Goal: Task Accomplishment & Management: Manage account settings

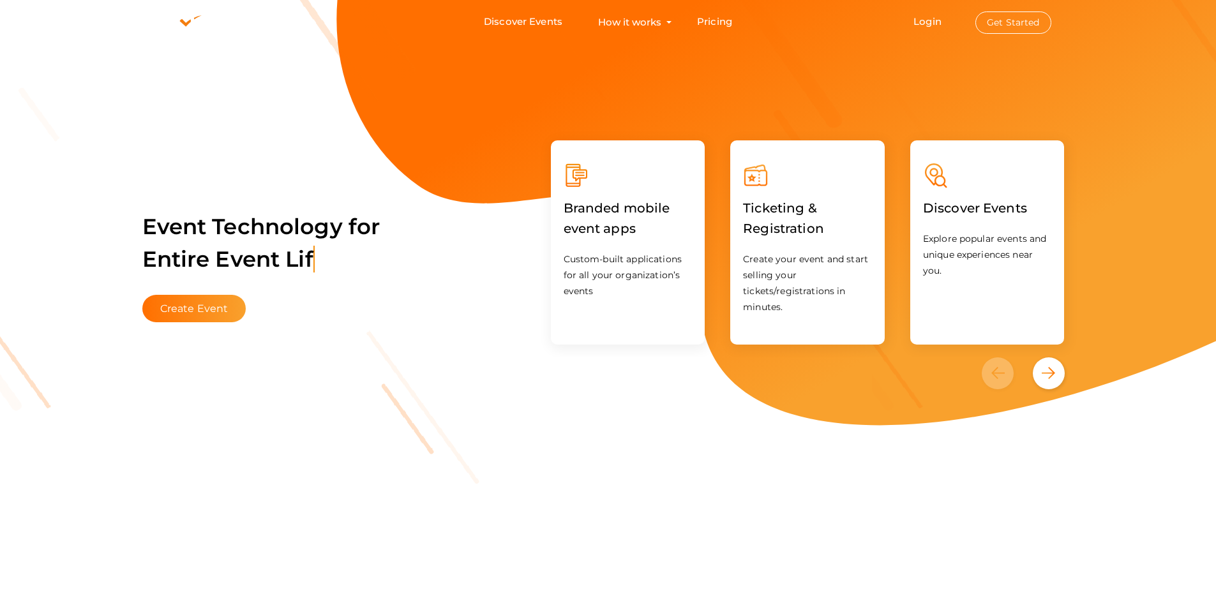
click at [912, 19] on span "Login Get Started" at bounding box center [982, 22] width 169 height 10
click at [925, 18] on link "Login" at bounding box center [928, 21] width 28 height 12
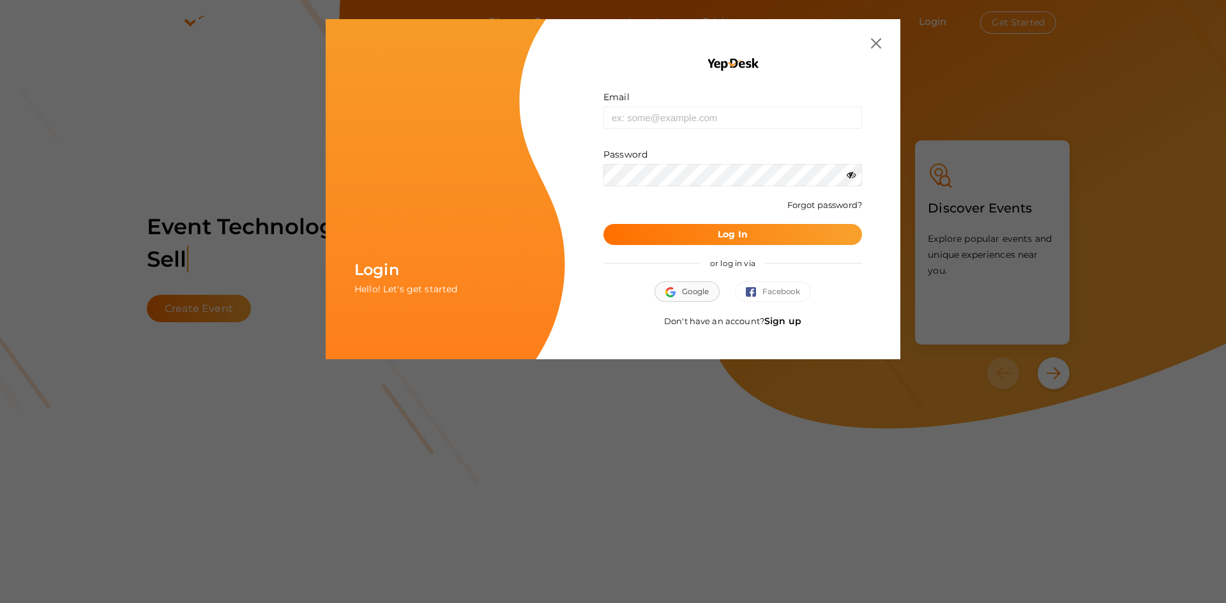
click at [687, 284] on button "Google" at bounding box center [686, 292] width 65 height 20
click at [790, 319] on link "Sign up" at bounding box center [782, 320] width 37 height 11
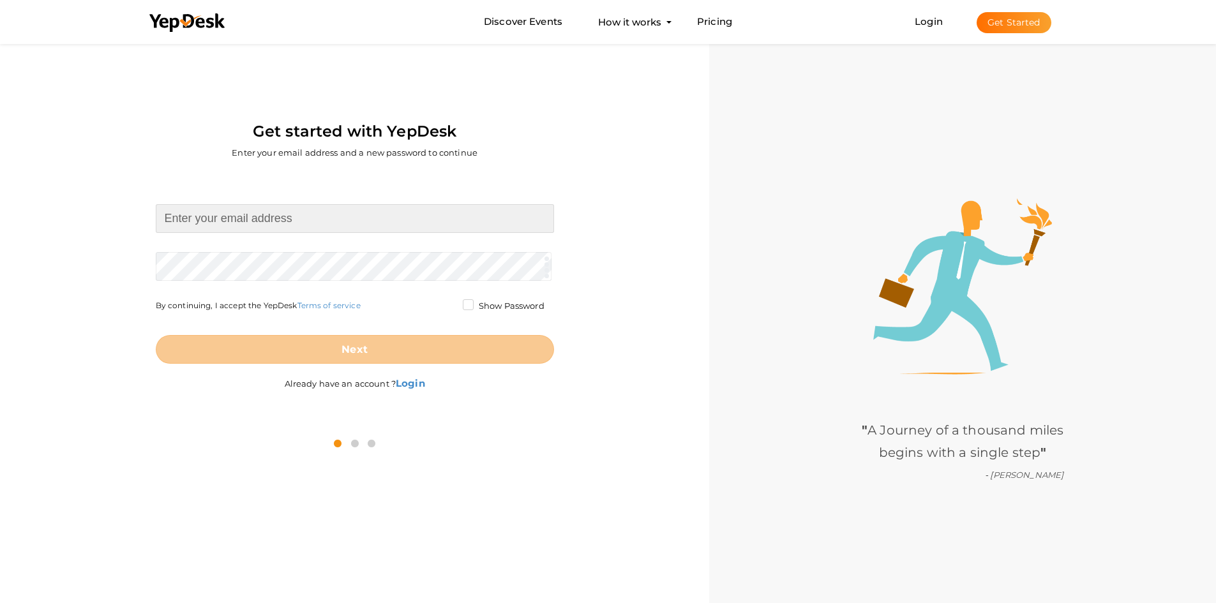
click at [319, 220] on input at bounding box center [355, 218] width 398 height 29
paste input "[EMAIL_ADDRESS][DOMAIN_NAME]"
type input "[EMAIL_ADDRESS][DOMAIN_NAME]"
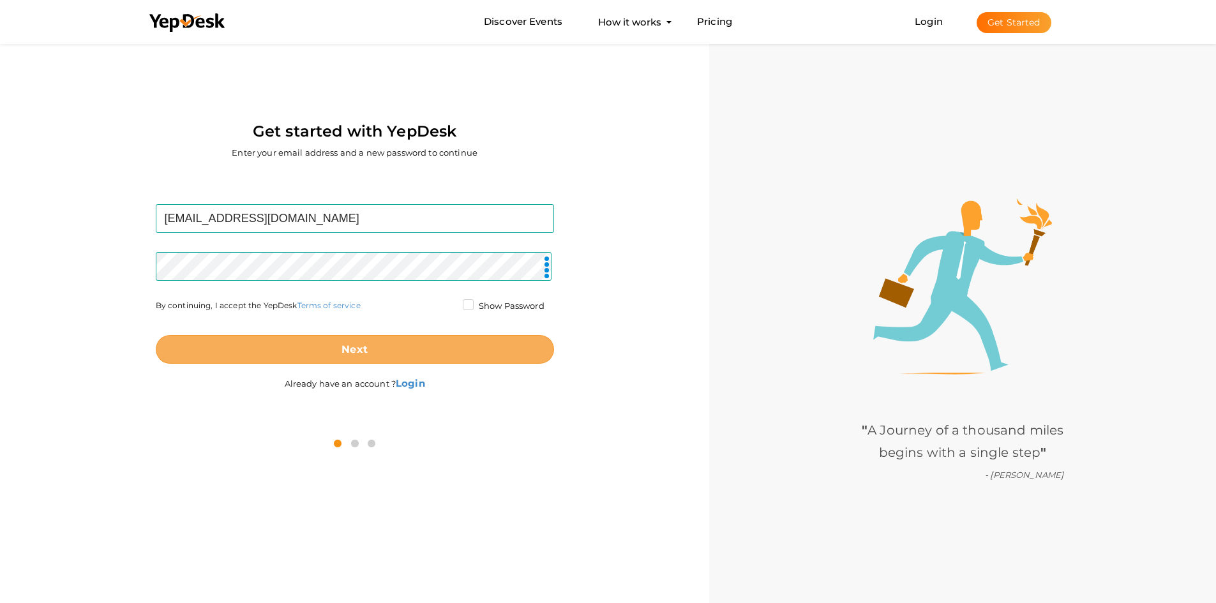
click at [358, 356] on button "Next" at bounding box center [355, 349] width 398 height 29
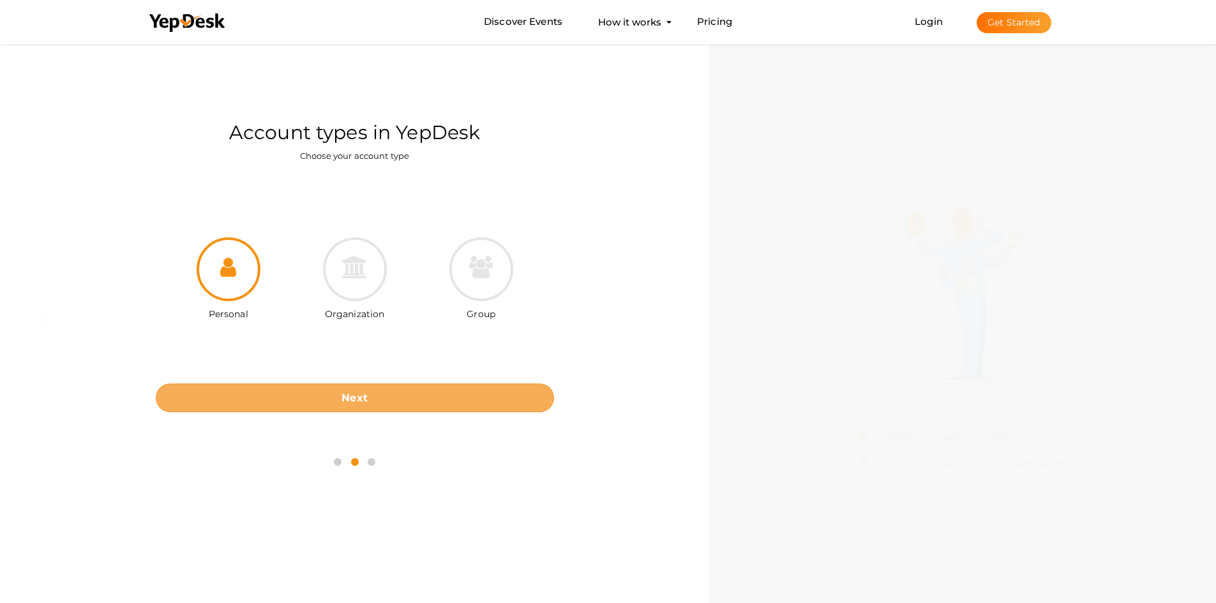
click at [368, 400] on button "Next" at bounding box center [355, 398] width 398 height 29
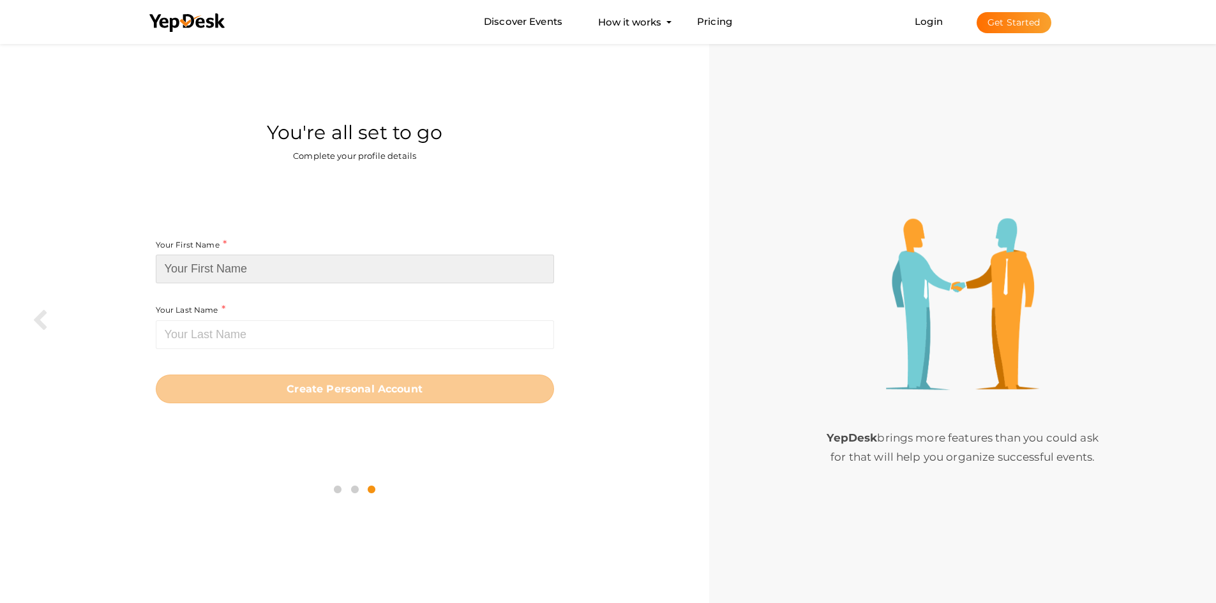
click at [262, 275] on input at bounding box center [355, 269] width 398 height 29
paste input "UniFi Nerds"
click at [216, 264] on input "UniFi Nerds" at bounding box center [355, 269] width 398 height 29
type input "UniFi"
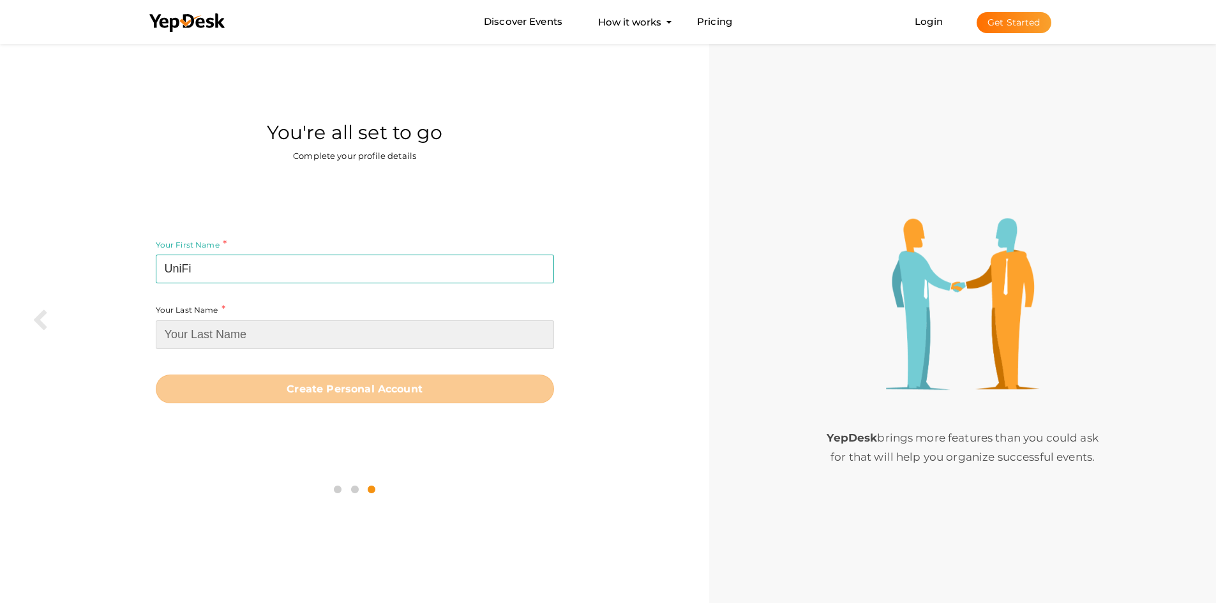
click at [221, 332] on input at bounding box center [355, 334] width 398 height 29
paste input "Nerds"
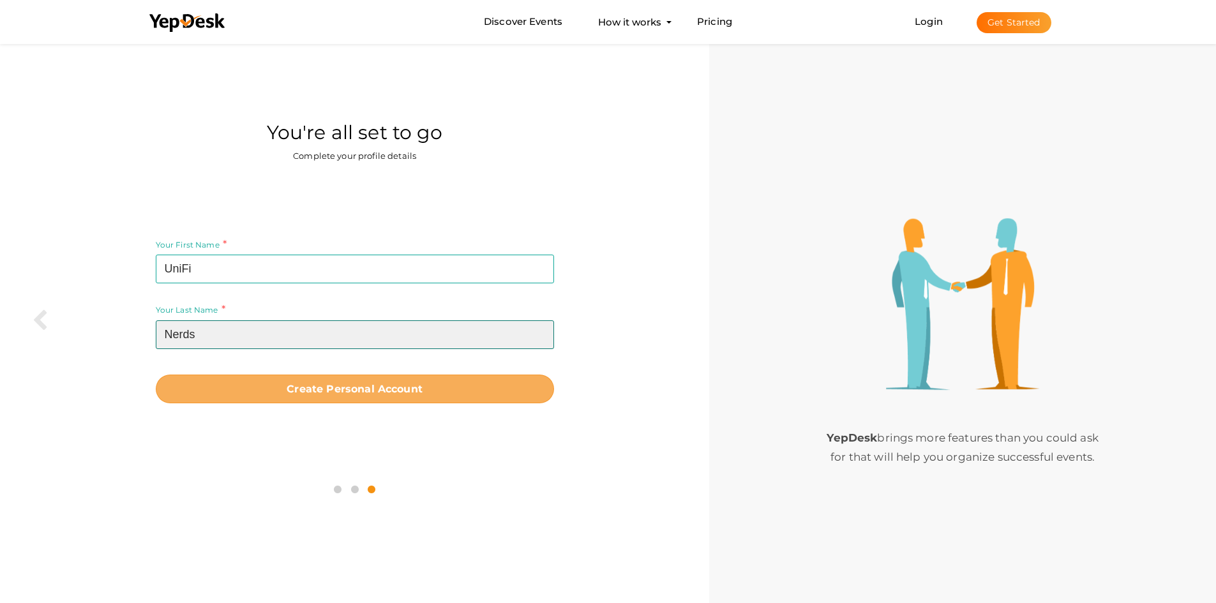
type input "Nerds"
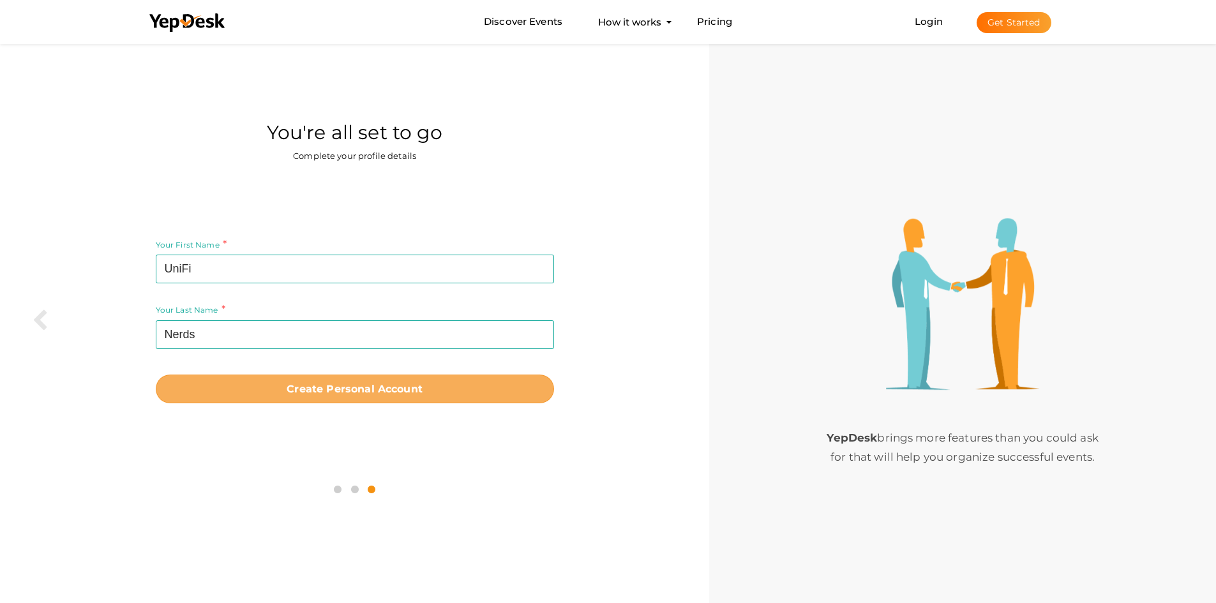
click at [352, 398] on button "Create Personal Account" at bounding box center [355, 389] width 398 height 29
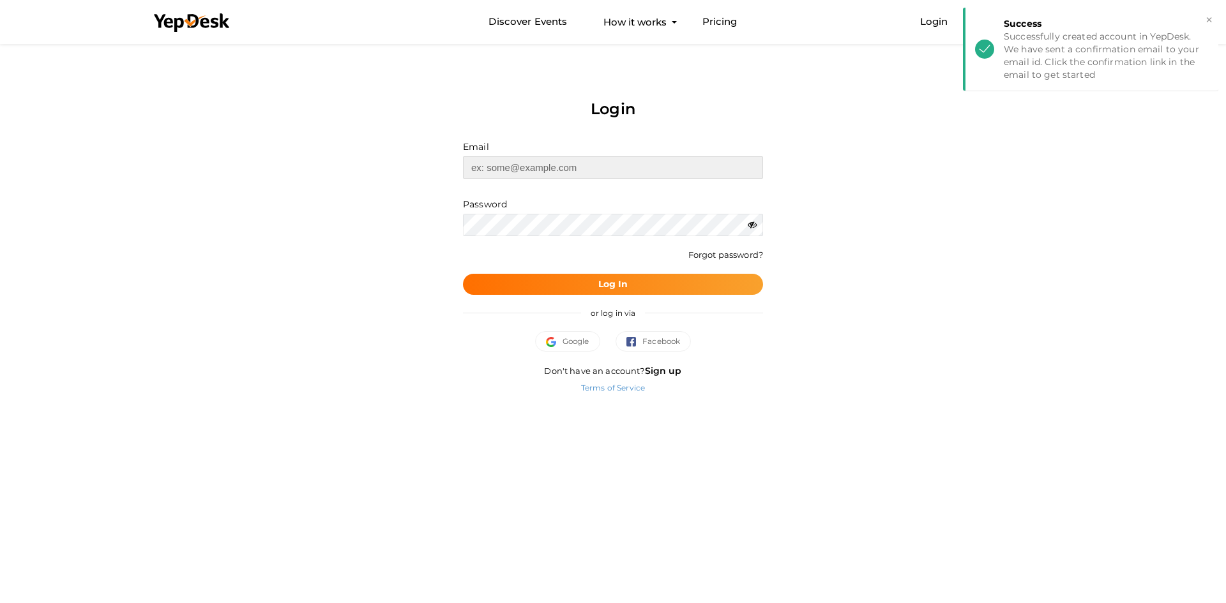
click at [542, 177] on input "text" at bounding box center [613, 167] width 300 height 22
paste input "[EMAIL_ADDRESS][DOMAIN_NAME]"
type input "[EMAIL_ADDRESS][DOMAIN_NAME]"
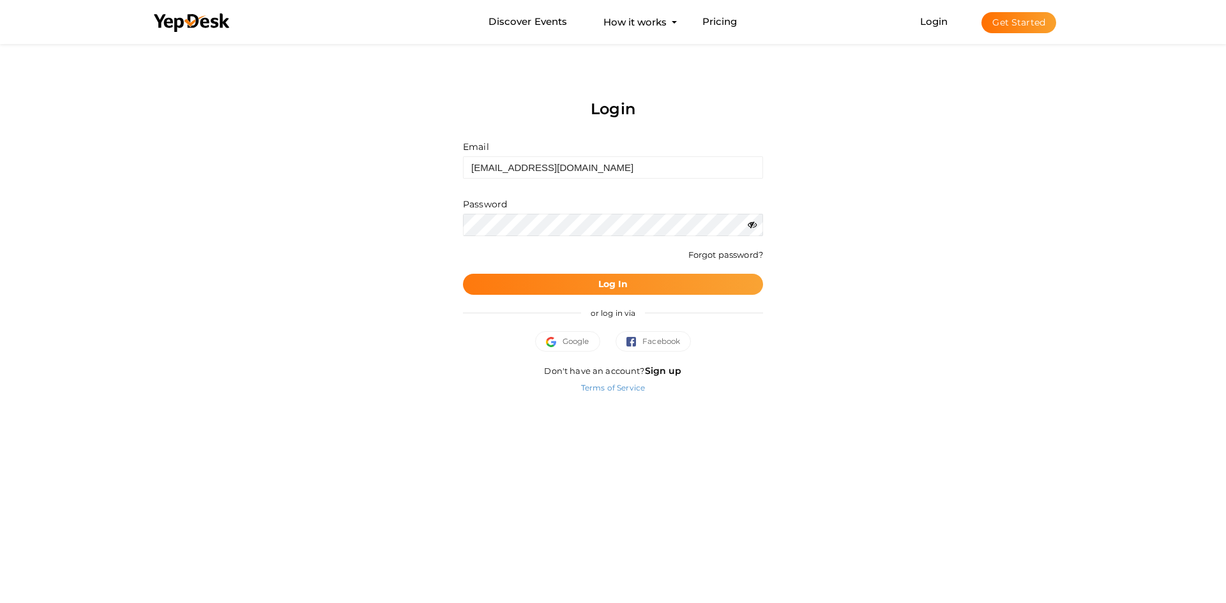
click at [620, 284] on b "Log In" at bounding box center [613, 283] width 30 height 11
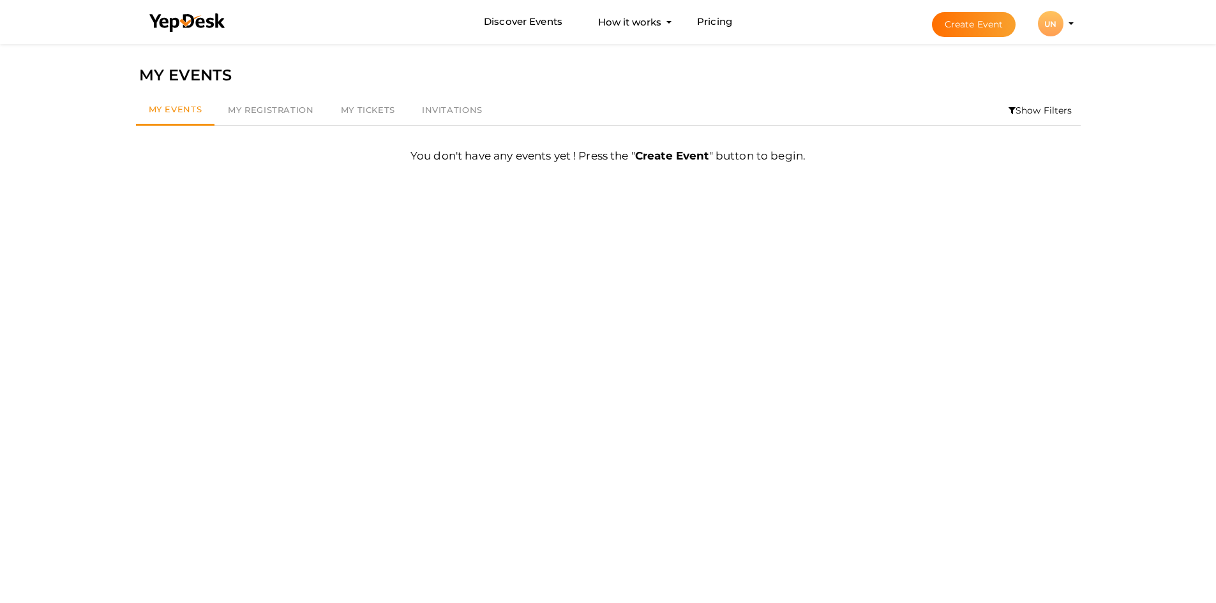
click at [1069, 21] on li "Create Event UN UN UniFi Nerds unifinerds45@gmail.com Personal Profile My Event…" at bounding box center [992, 24] width 170 height 46
click at [1069, 26] on li "Create Event UN UN UniFi Nerds unifinerds45@gmail.com Personal Profile My Event…" at bounding box center [992, 24] width 170 height 46
click at [1071, 22] on li "Create Event UN UN UniFi Nerds unifinerds45@gmail.com Personal Profile My Event…" at bounding box center [992, 24] width 170 height 46
click at [1051, 28] on div "UN" at bounding box center [1051, 24] width 26 height 26
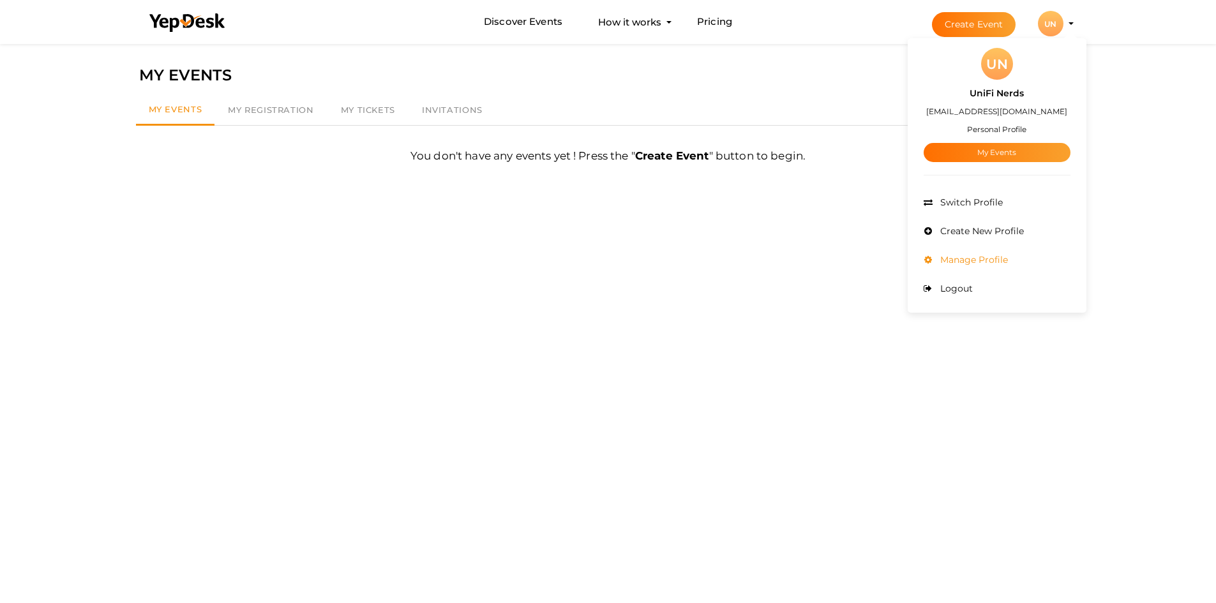
click at [987, 257] on span "Manage Profile" at bounding box center [972, 259] width 71 height 11
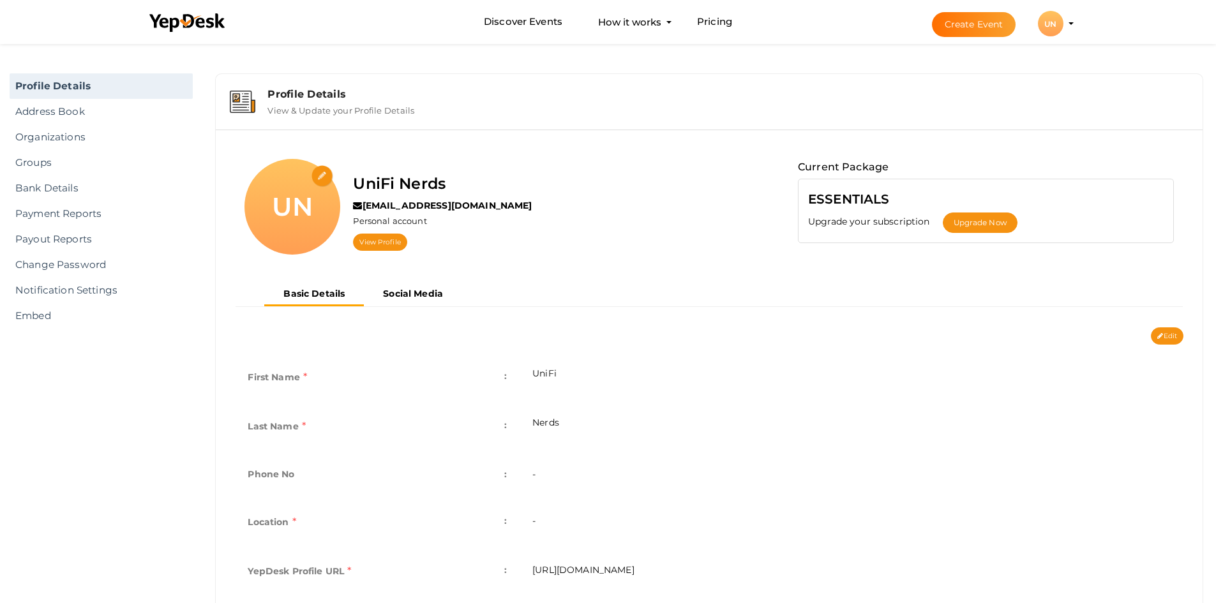
click at [318, 176] on input "file" at bounding box center [323, 176] width 22 height 22
type input "C:\fakepath\qaZSX.jpg"
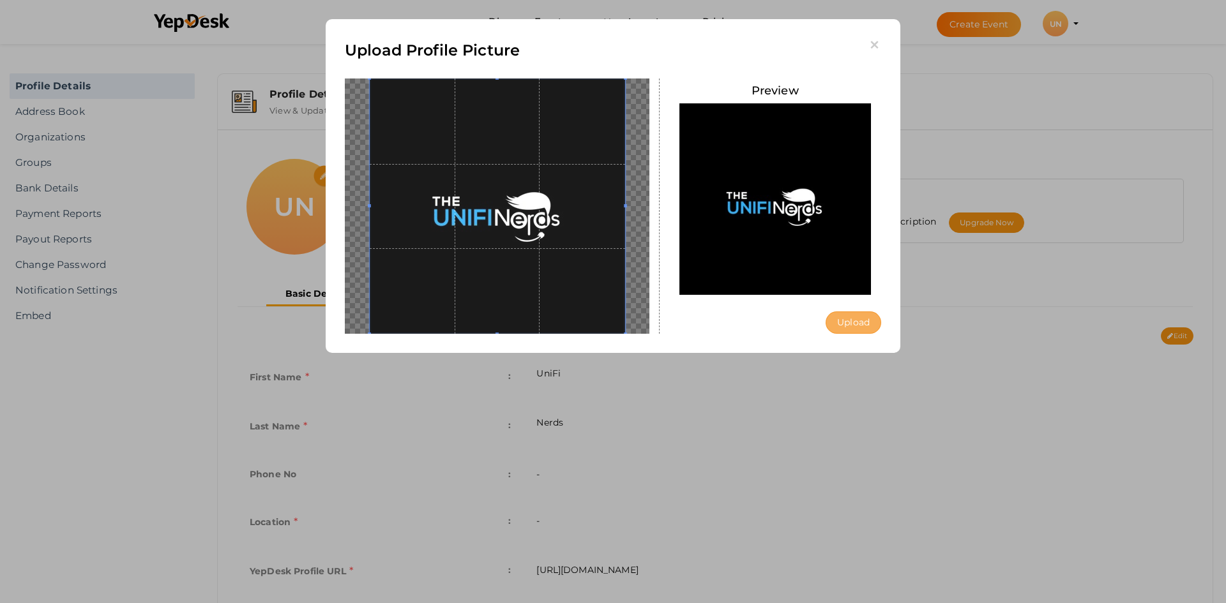
click at [849, 319] on button "Upload" at bounding box center [853, 323] width 56 height 22
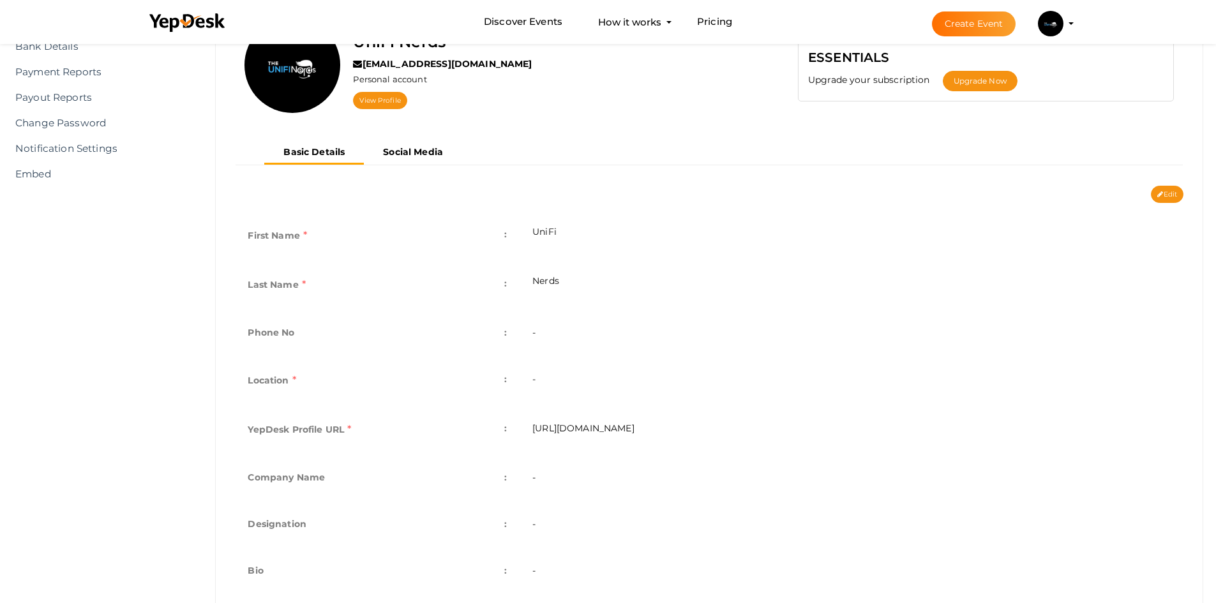
scroll to position [183, 0]
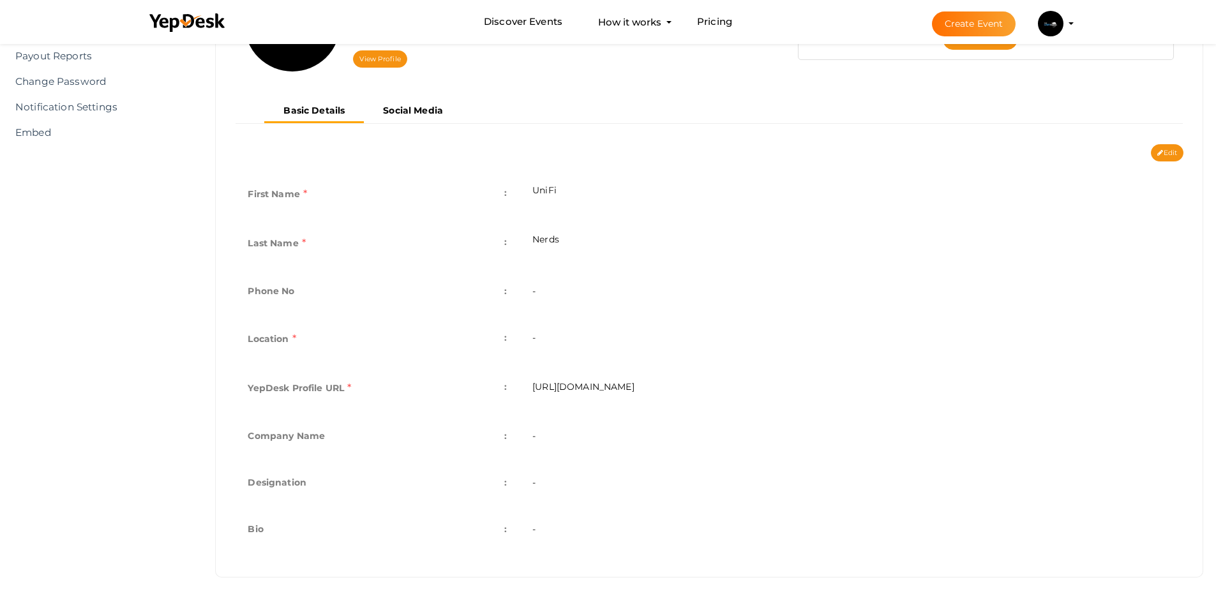
click at [536, 337] on td "-" at bounding box center [852, 340] width 664 height 49
click at [532, 336] on td "-" at bounding box center [852, 340] width 664 height 49
click at [506, 340] on span ":" at bounding box center [505, 338] width 3 height 18
click at [508, 531] on td "Bio :" at bounding box center [377, 531] width 285 height 47
click at [1163, 154] on button "Edit" at bounding box center [1167, 152] width 33 height 17
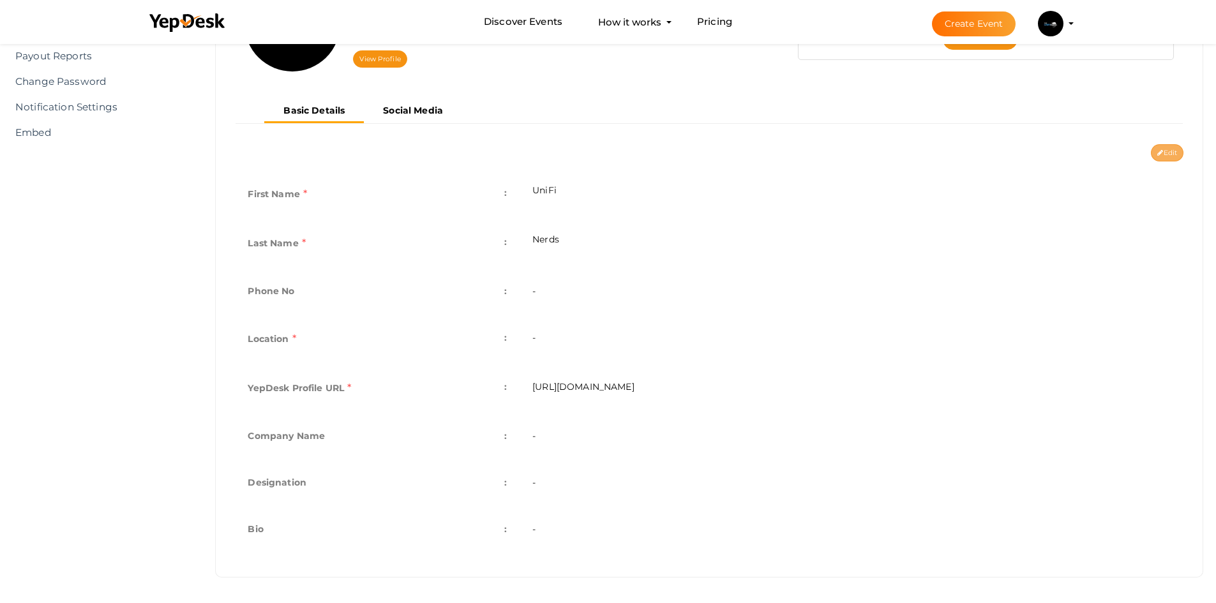
type input "UniFi"
type input "Nerds"
type input "unifi-nerds"
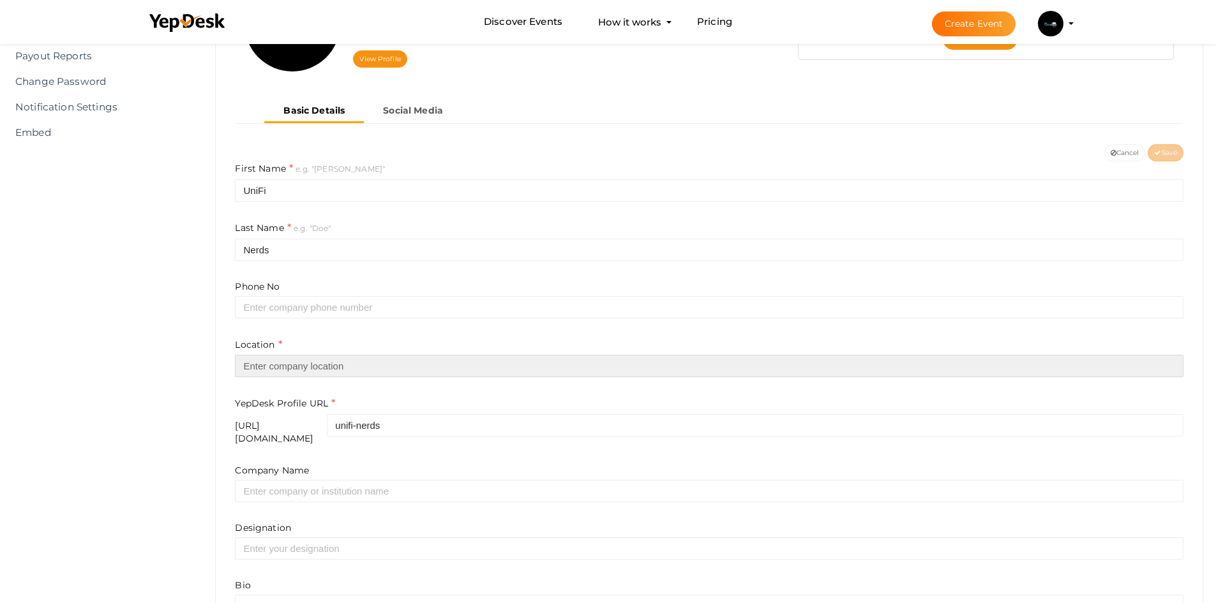
click at [347, 370] on input "text" at bounding box center [709, 366] width 949 height 22
paste input "[GEOGRAPHIC_DATA]"
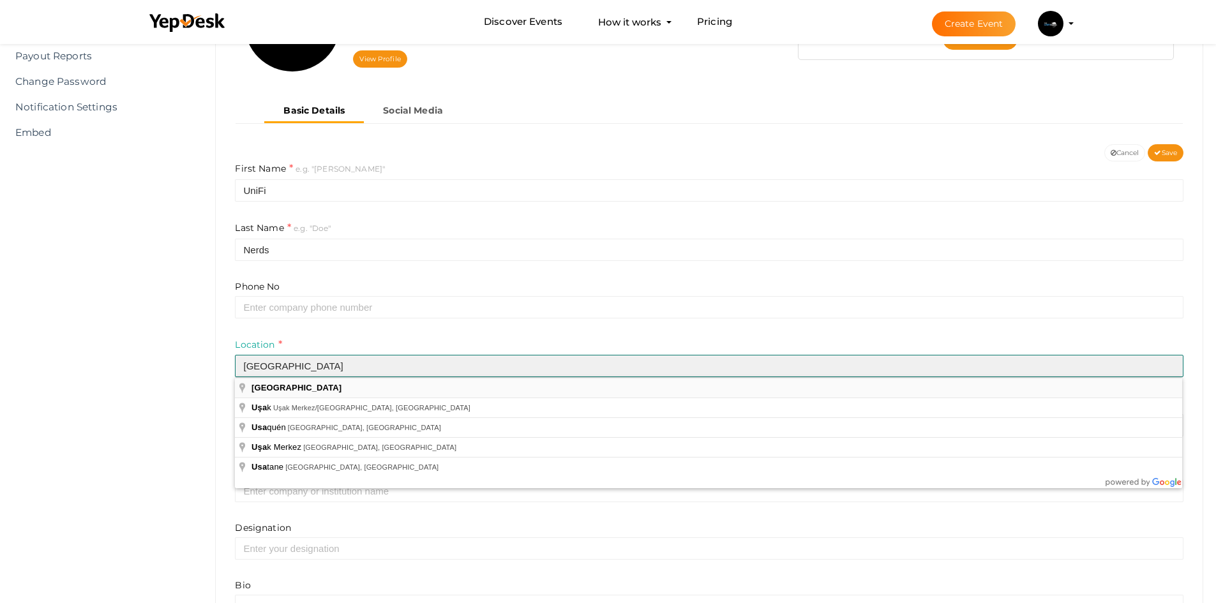
type input "[GEOGRAPHIC_DATA]"
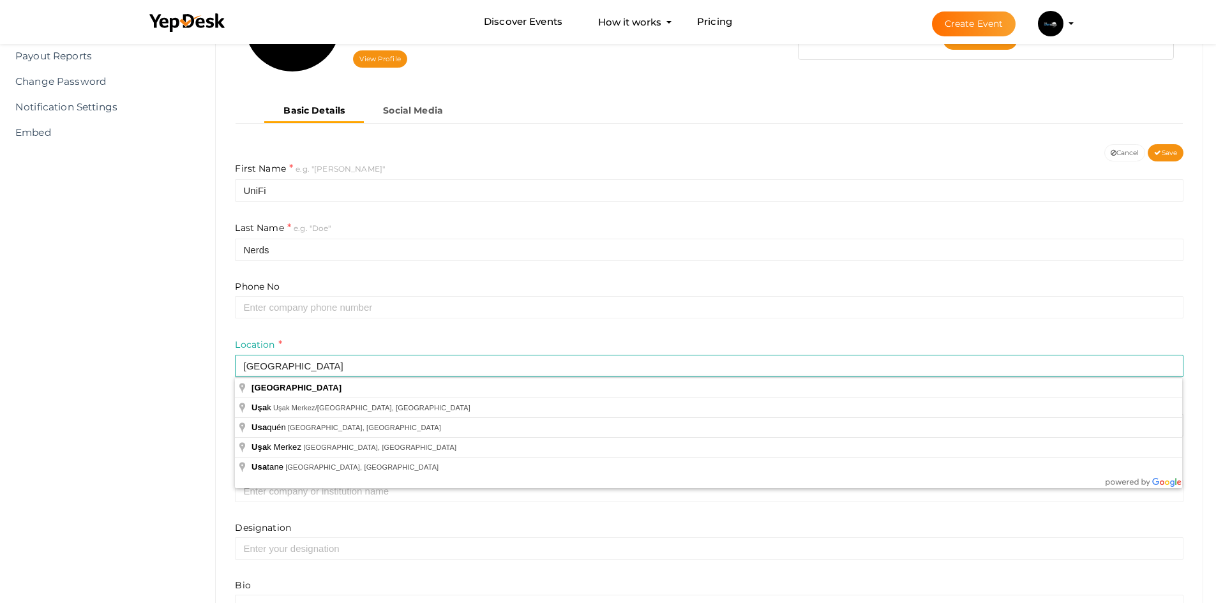
drag, startPoint x: 283, startPoint y: 385, endPoint x: 243, endPoint y: 388, distance: 39.7
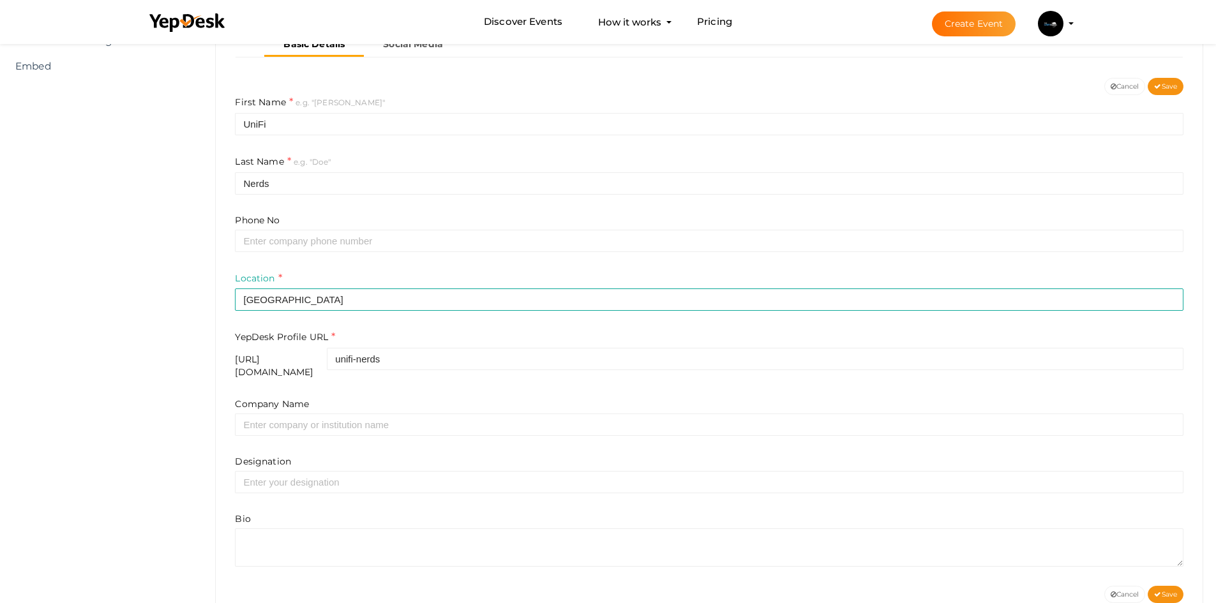
scroll to position [277, 0]
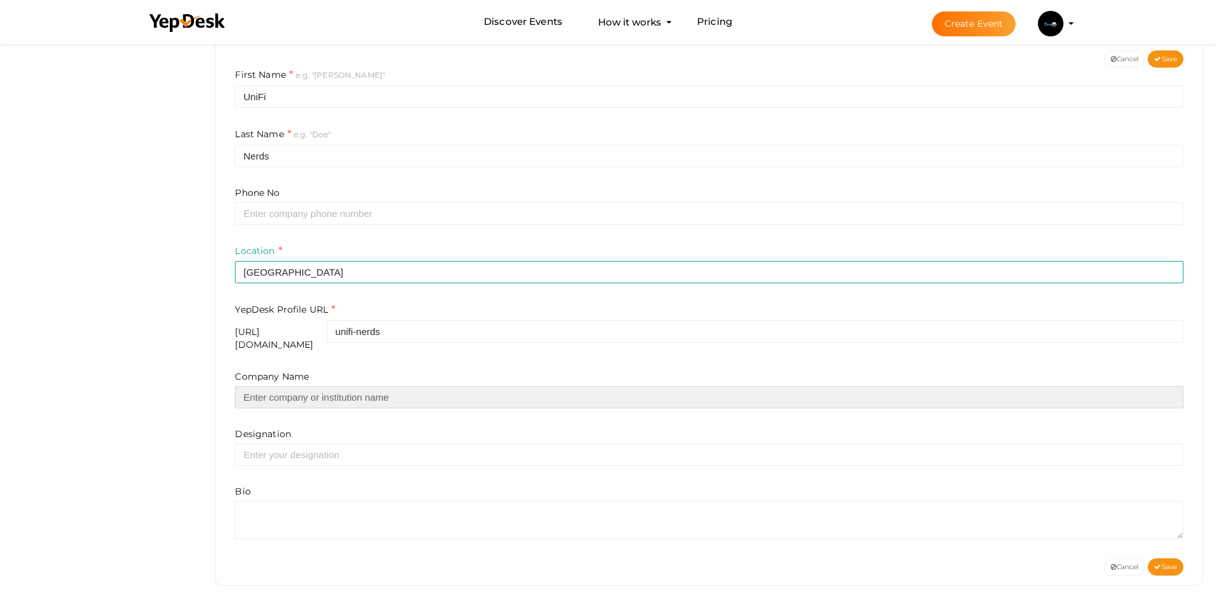
click at [338, 394] on input "text" at bounding box center [709, 397] width 949 height 22
paste input "UniFi Nerds"
type input "UniFi Nerds"
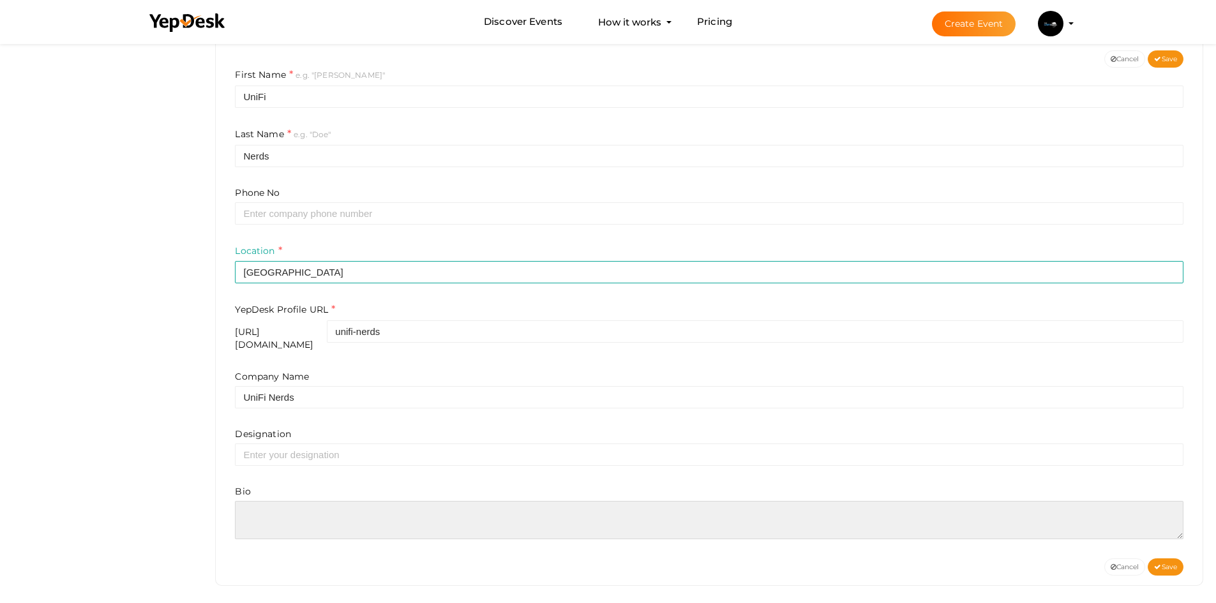
click at [280, 502] on textarea at bounding box center [709, 520] width 949 height 38
paste textarea "For all of your information technology (IT) needs in the New York and Florida a…"
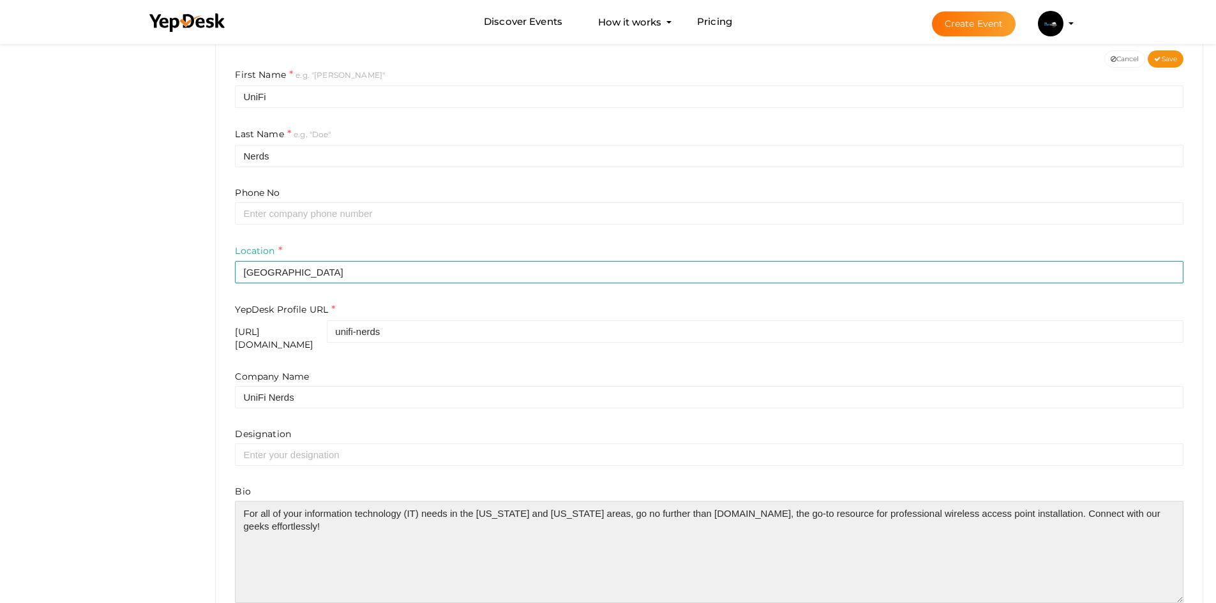
drag, startPoint x: 1175, startPoint y: 524, endPoint x: 1208, endPoint y: 588, distance: 72.0
click at [1208, 588] on div "Profile Details View & Update your Profile Details UniFi Nerds unifinerds45@gma…" at bounding box center [709, 232] width 1014 height 885
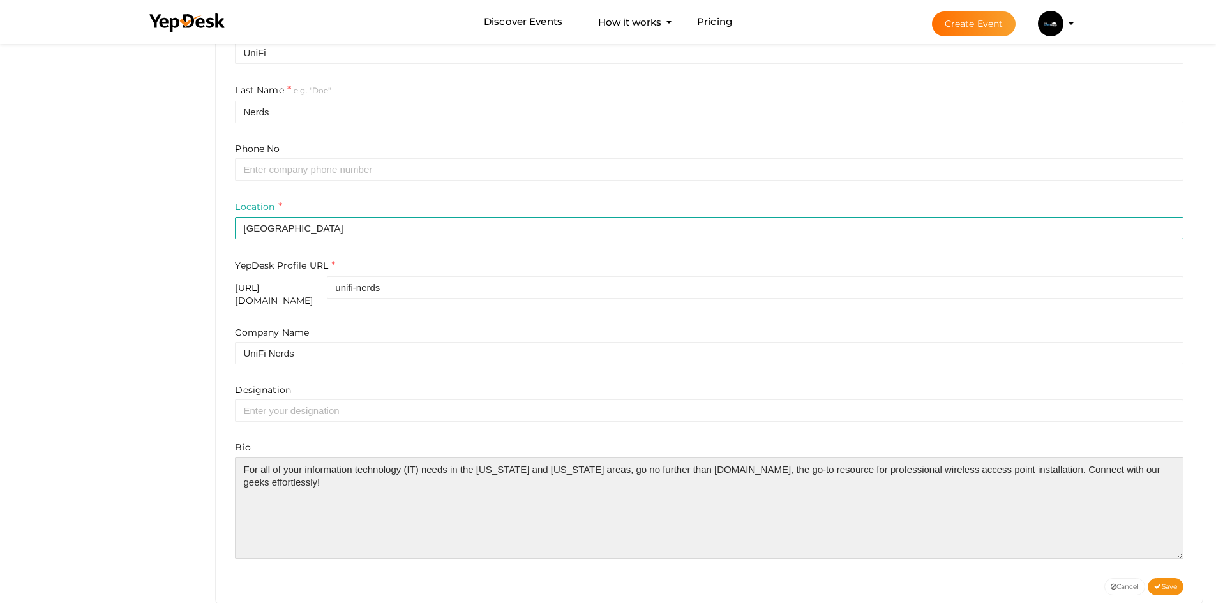
scroll to position [341, 0]
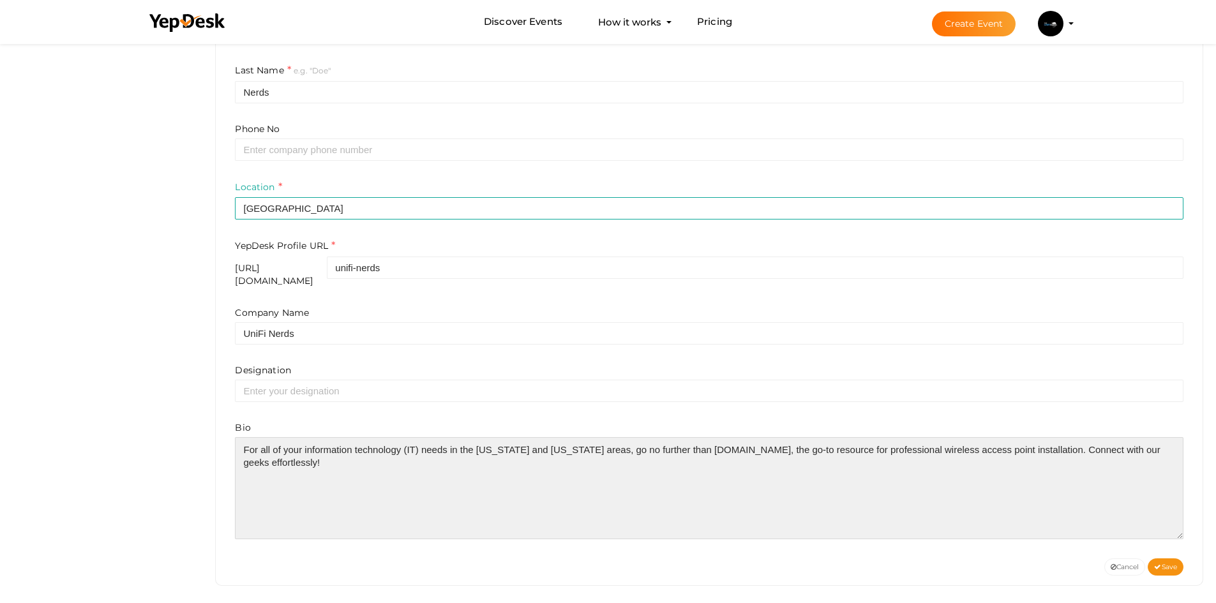
paste textarea "https://unifinerds.com/"
type textarea "For all of your information technology (IT) needs in the New York and Florida a…"
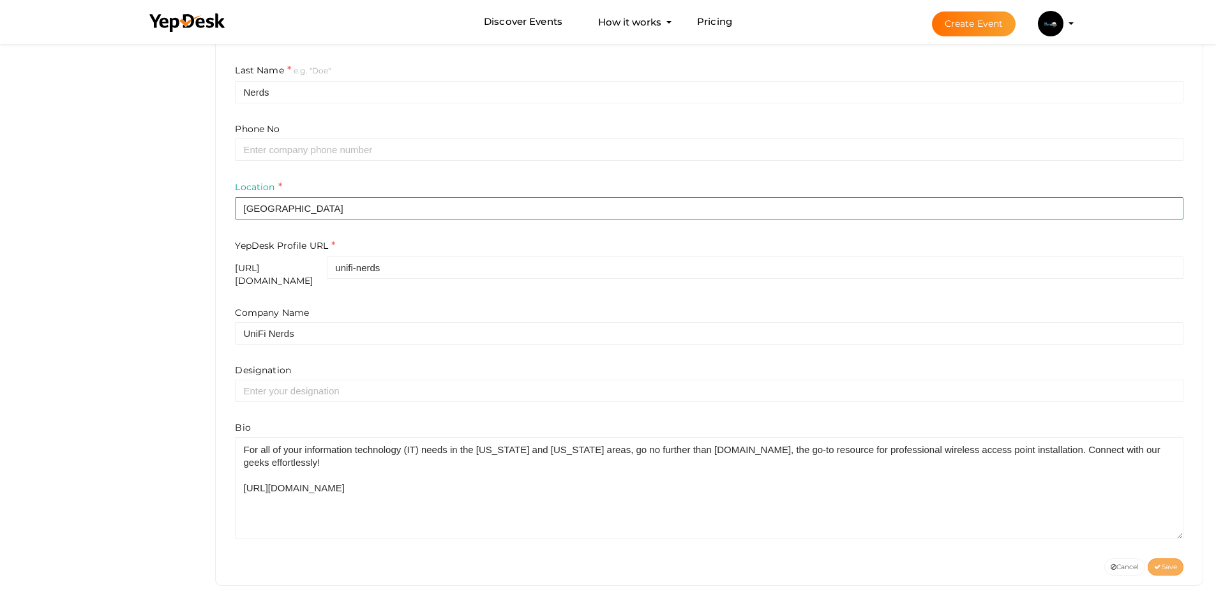
click at [1178, 563] on button "Save" at bounding box center [1166, 567] width 36 height 17
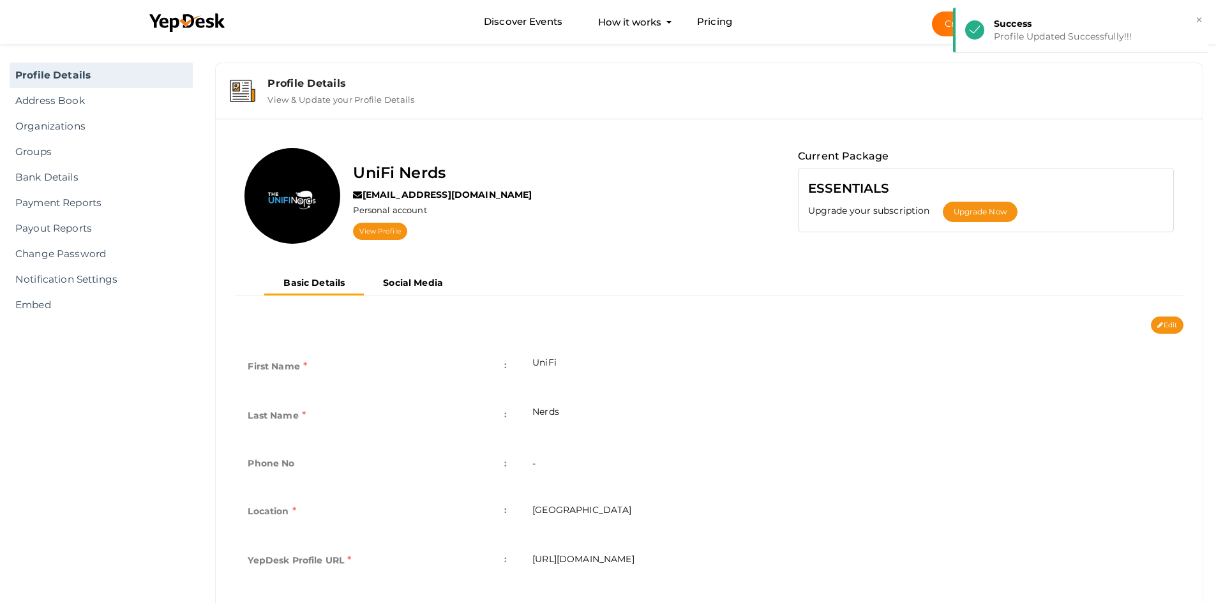
scroll to position [0, 0]
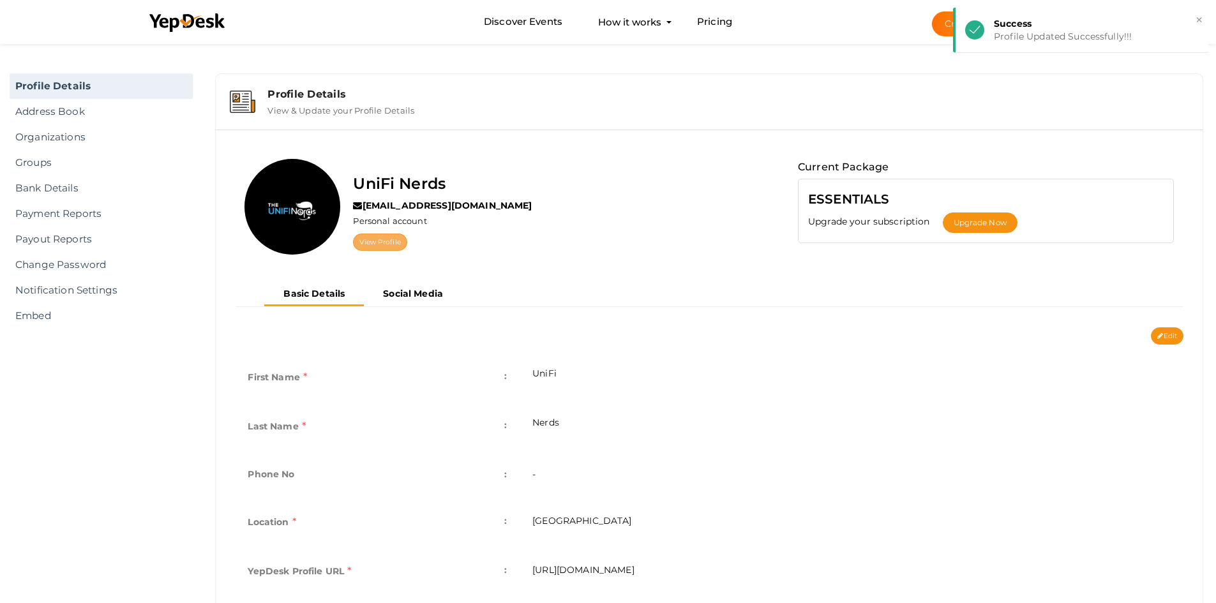
click at [373, 247] on link "View Profile" at bounding box center [380, 242] width 54 height 17
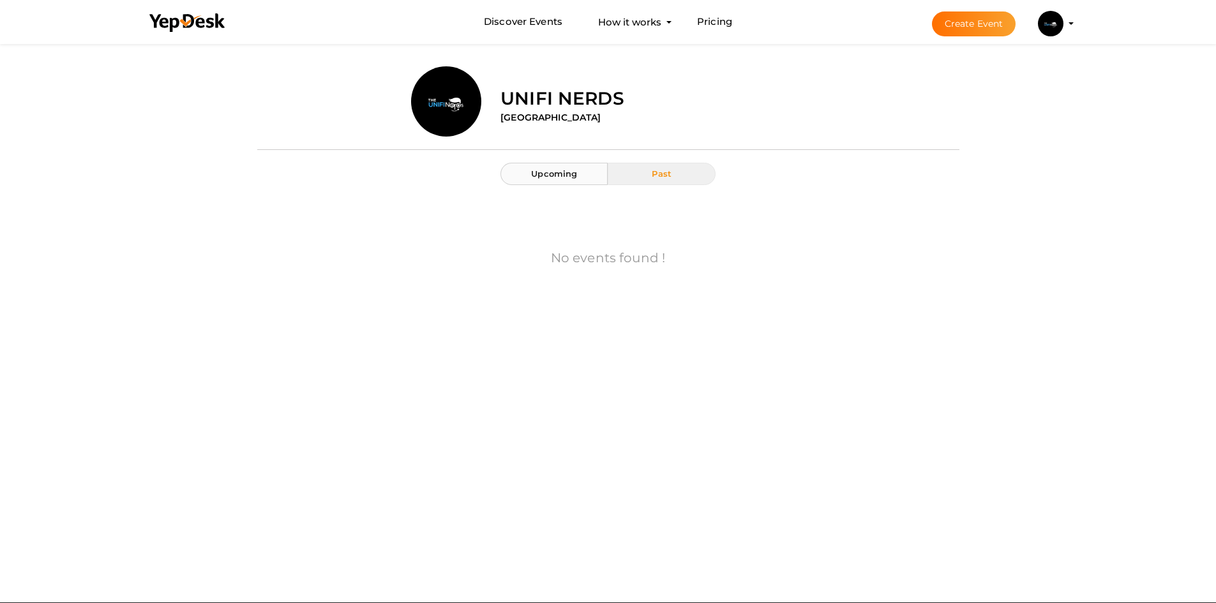
click at [552, 176] on span "Upcoming" at bounding box center [554, 174] width 46 height 10
click at [667, 174] on span "Past" at bounding box center [662, 174] width 20 height 10
click at [1069, 19] on li "Create Event UniFi Nerds [EMAIL_ADDRESS][DOMAIN_NAME] Personal Profile My Event…" at bounding box center [992, 24] width 170 height 46
click at [1061, 24] on img at bounding box center [1051, 24] width 26 height 26
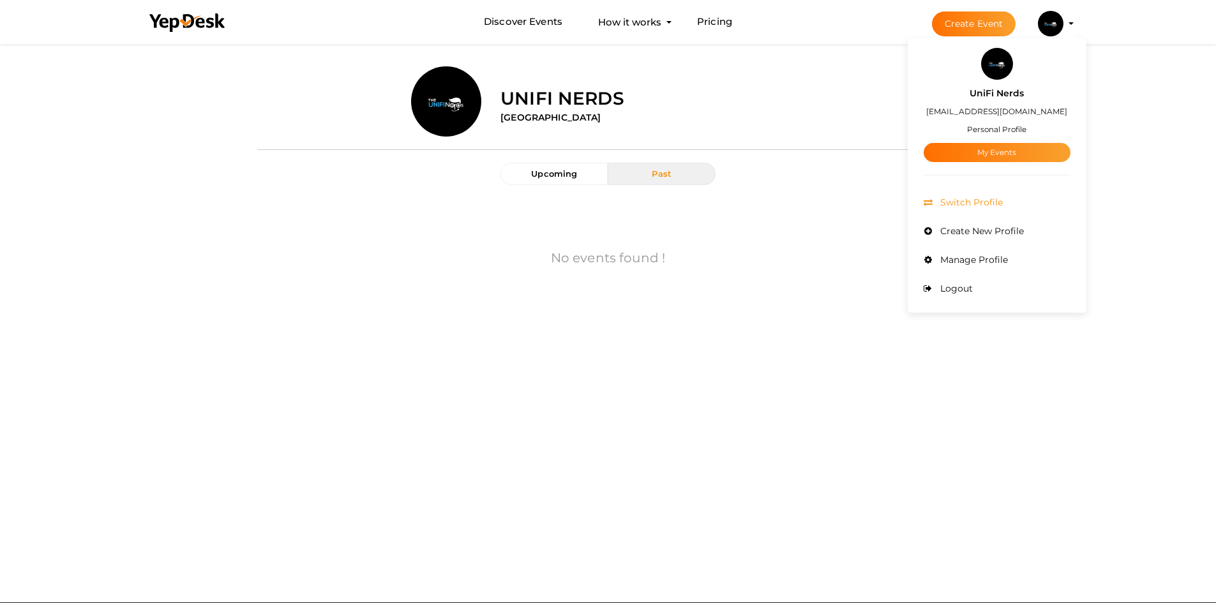
click at [987, 206] on span "Switch Profile" at bounding box center [970, 202] width 66 height 11
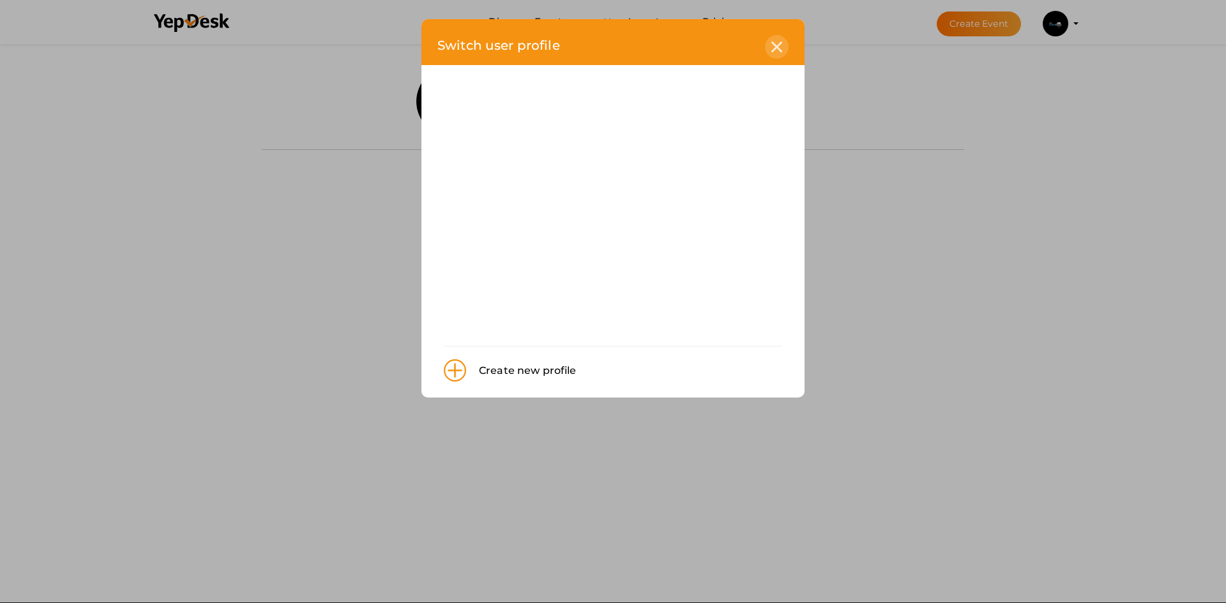
click at [782, 47] on div at bounding box center [777, 47] width 24 height 24
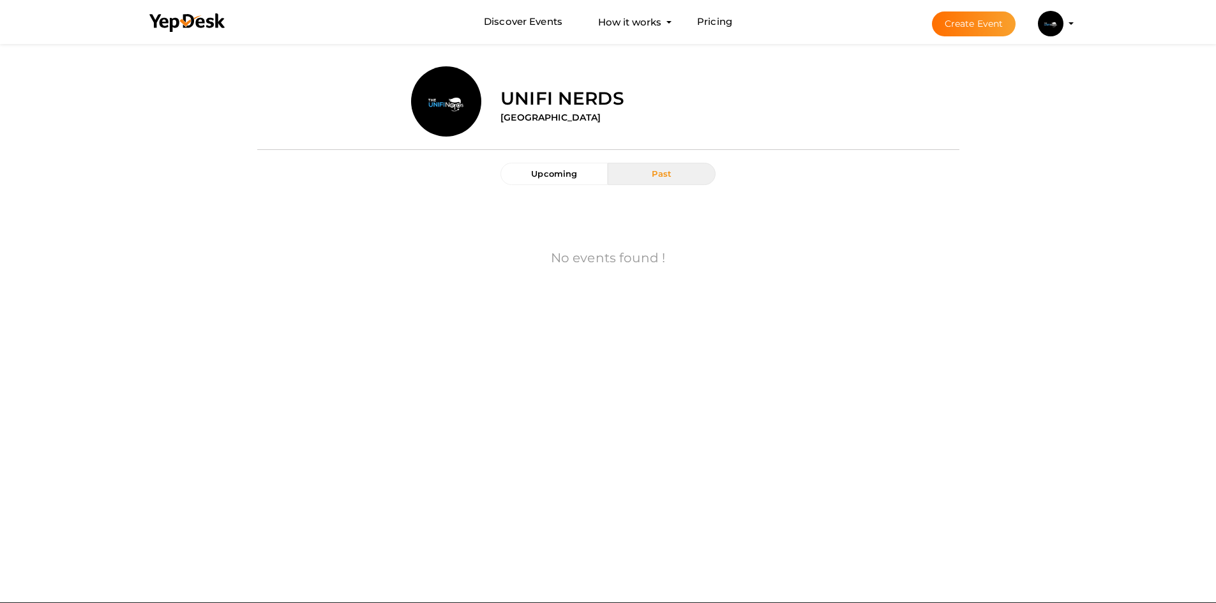
click at [1059, 21] on img at bounding box center [1051, 24] width 26 height 26
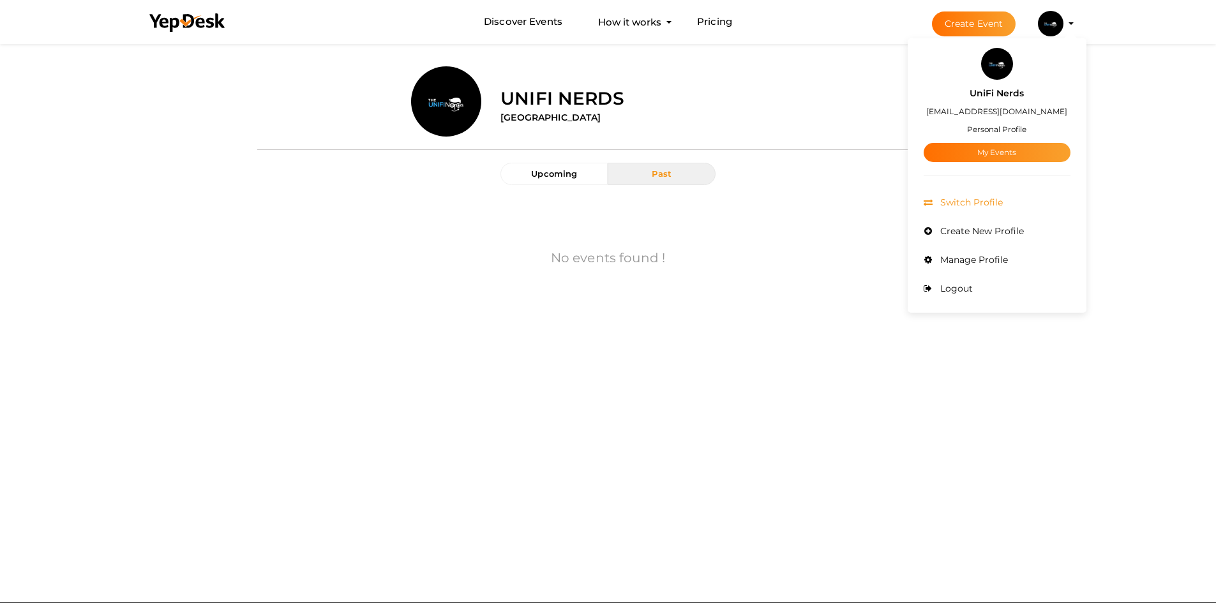
click at [977, 197] on span "Switch Profile" at bounding box center [970, 202] width 66 height 11
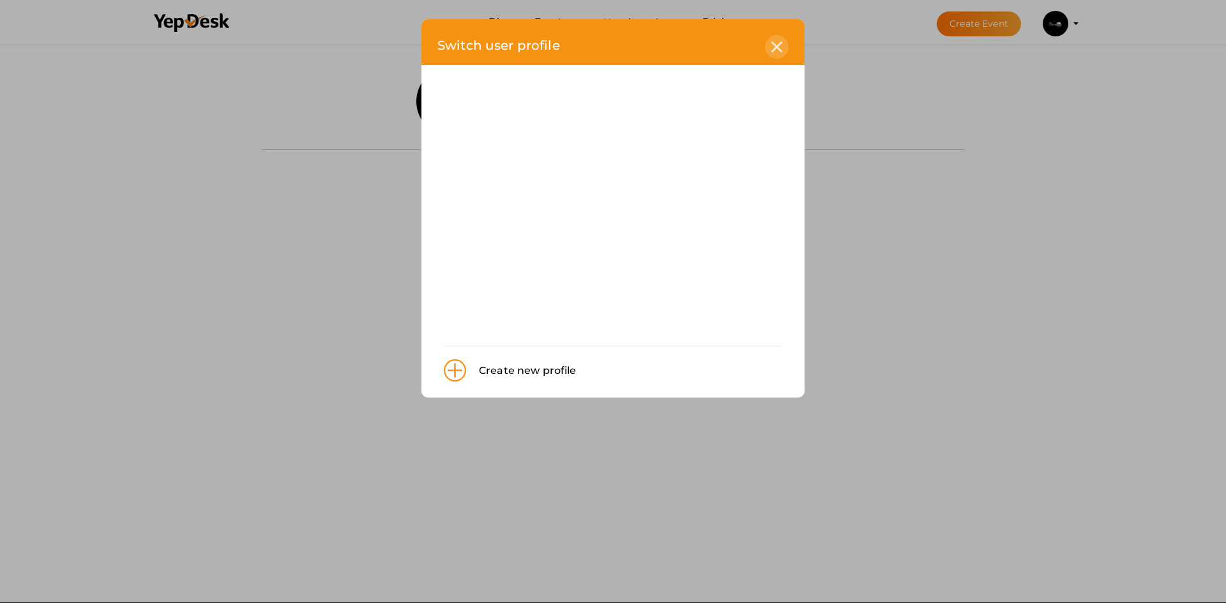
click at [776, 48] on icon at bounding box center [776, 46] width 11 height 11
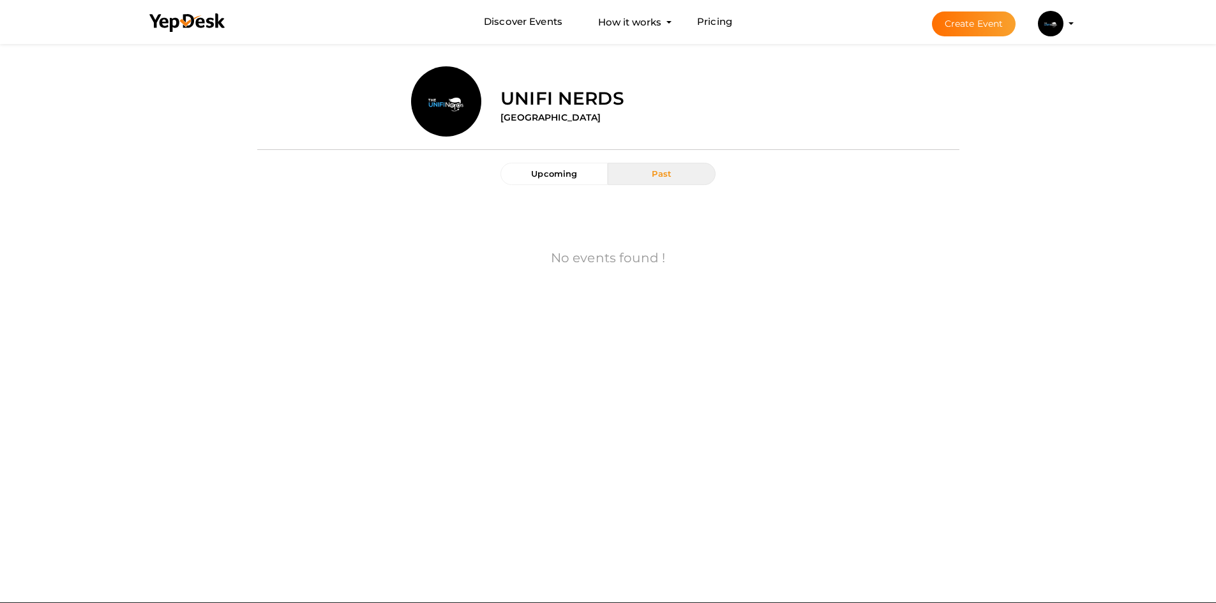
click at [1061, 17] on img at bounding box center [1051, 24] width 26 height 26
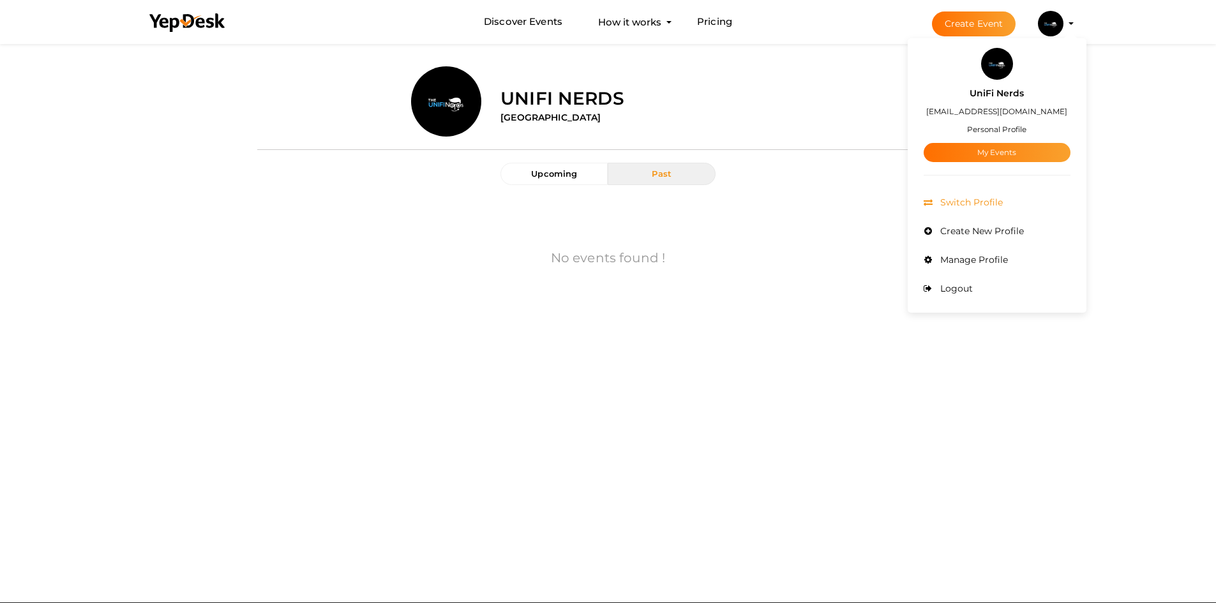
click at [972, 200] on span "Switch Profile" at bounding box center [970, 202] width 66 height 11
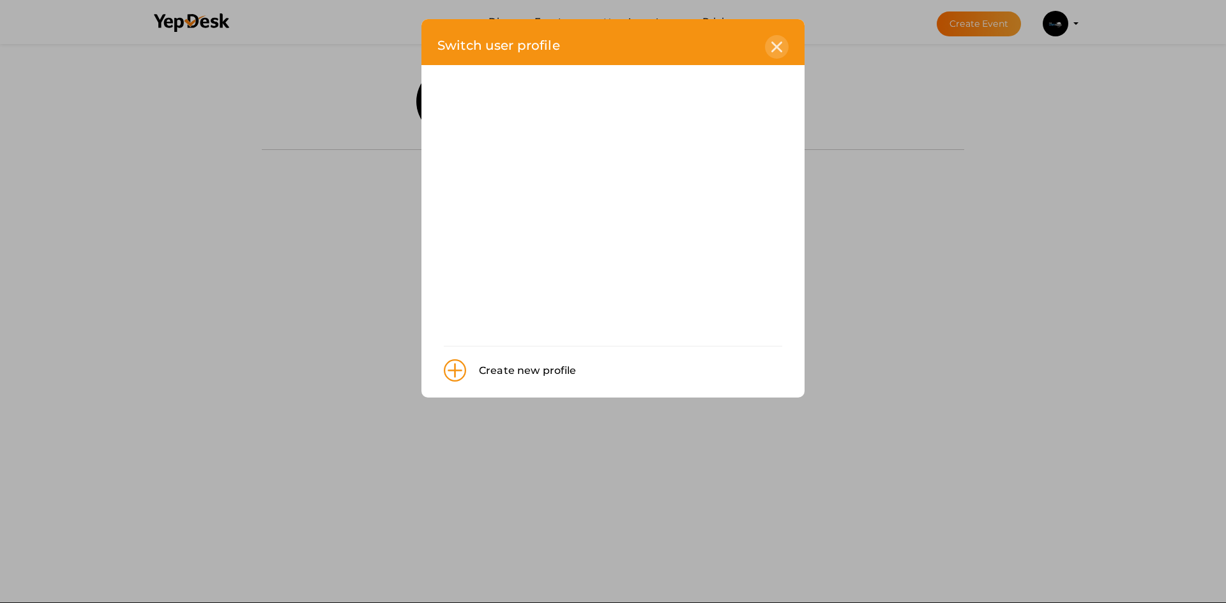
click at [780, 45] on icon at bounding box center [776, 46] width 11 height 11
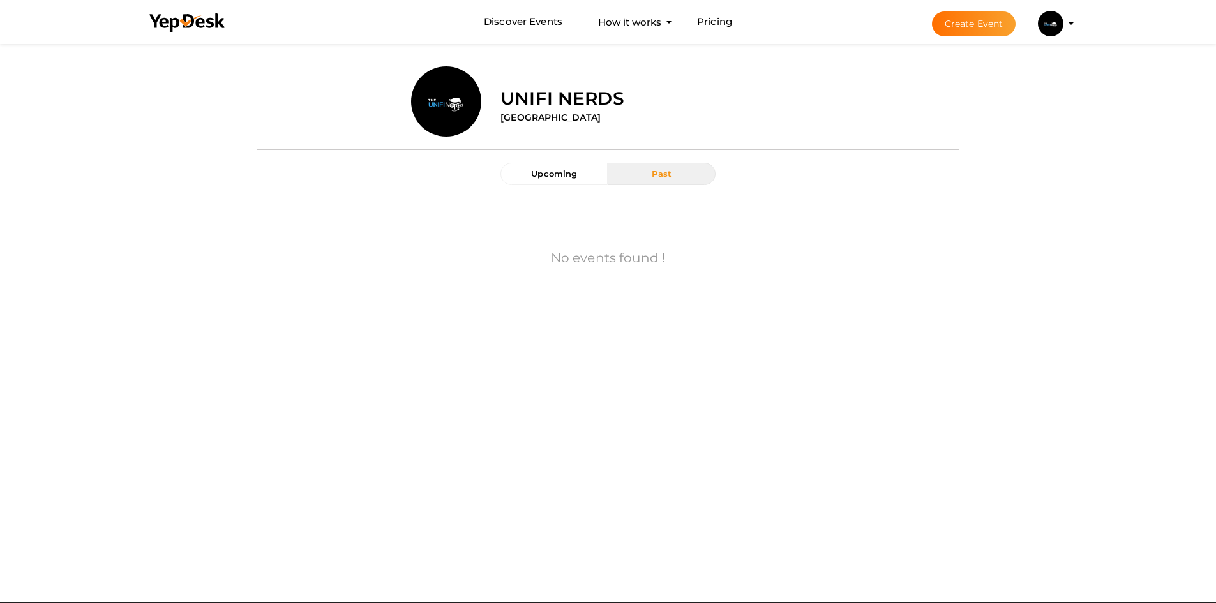
click at [1055, 21] on img at bounding box center [1051, 24] width 26 height 26
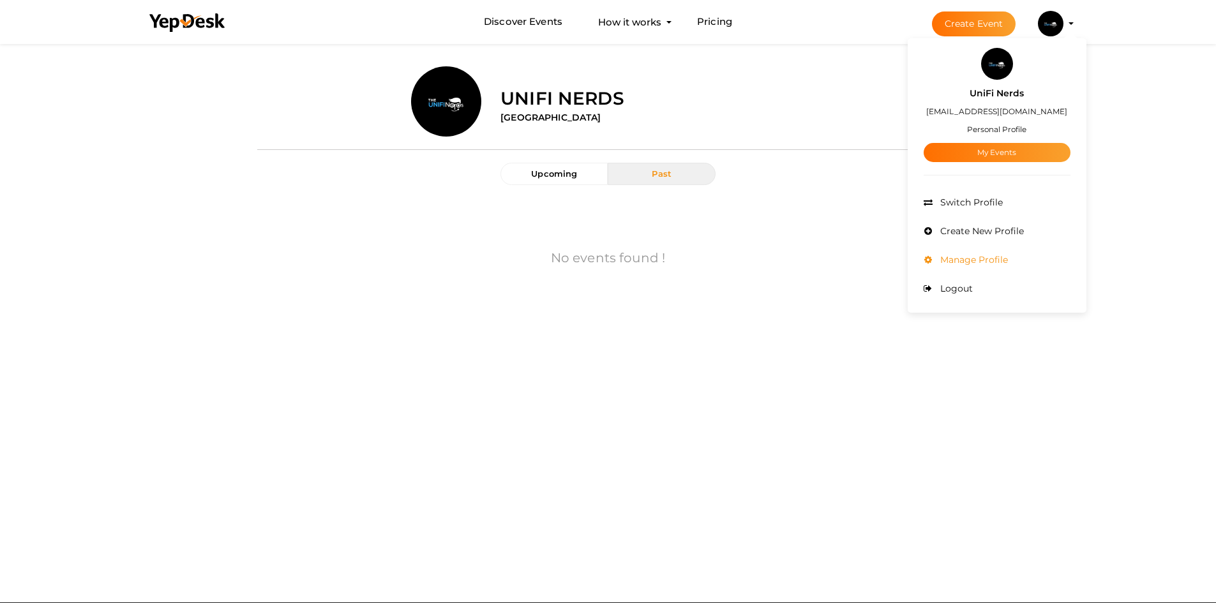
click at [961, 258] on span "Manage Profile" at bounding box center [972, 259] width 71 height 11
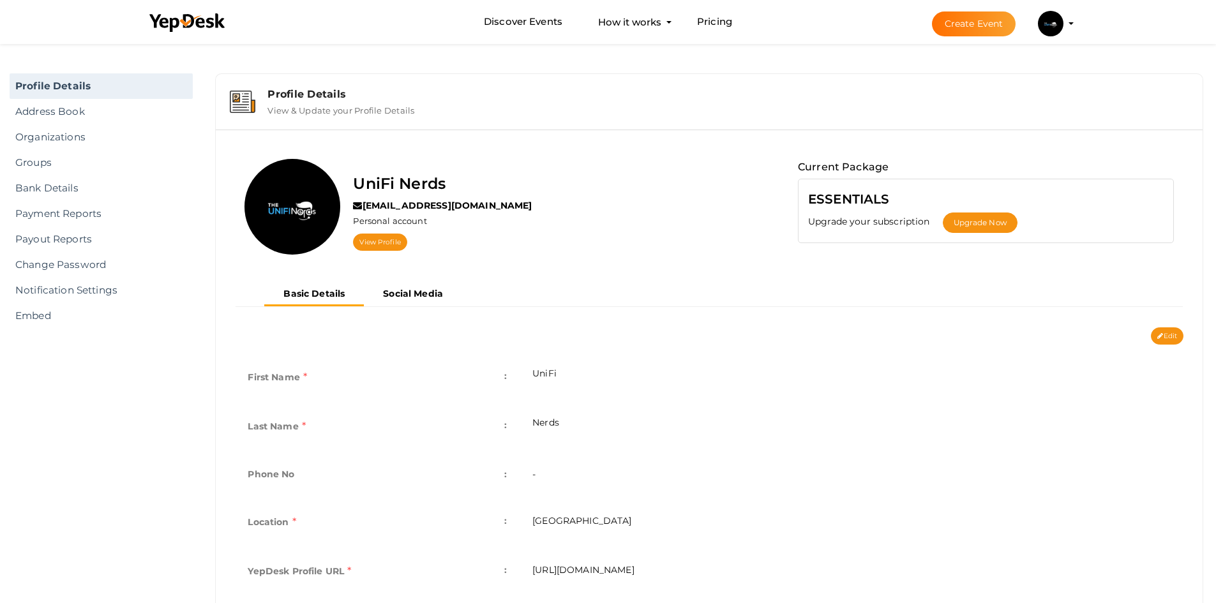
click at [375, 231] on div "View Profile" at bounding box center [442, 240] width 179 height 20
click at [383, 241] on link "View Profile" at bounding box center [380, 242] width 54 height 17
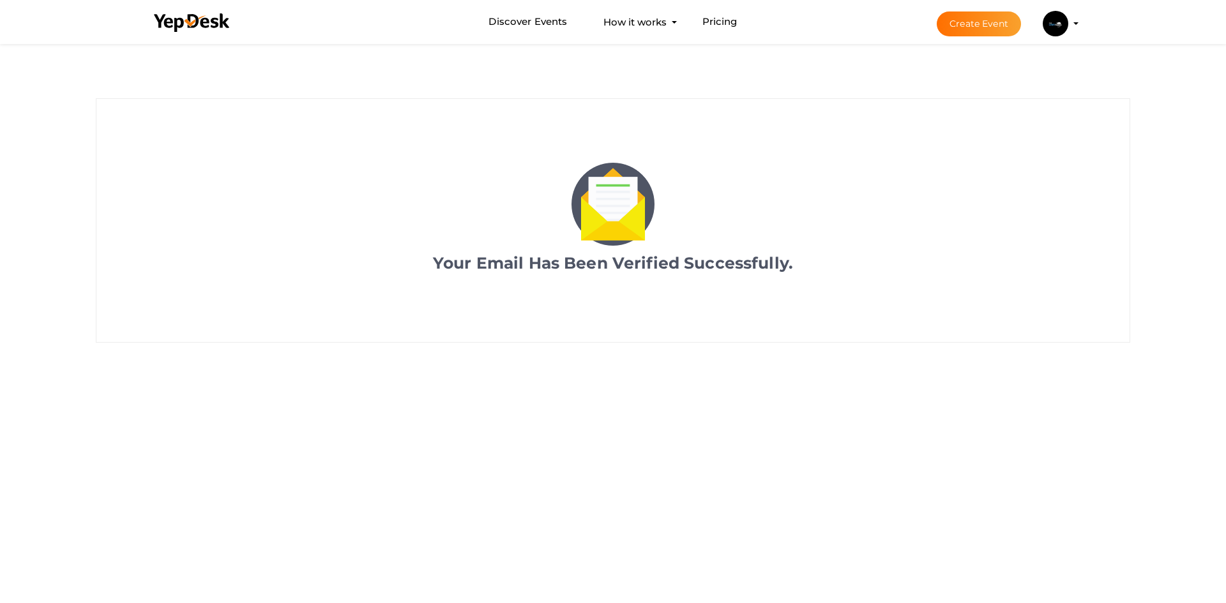
click at [1069, 20] on button "UniFi Nerds [EMAIL_ADDRESS][DOMAIN_NAME] Personal Profile My Events Admin Switc…" at bounding box center [1055, 23] width 33 height 27
click at [1063, 28] on img at bounding box center [1055, 24] width 26 height 26
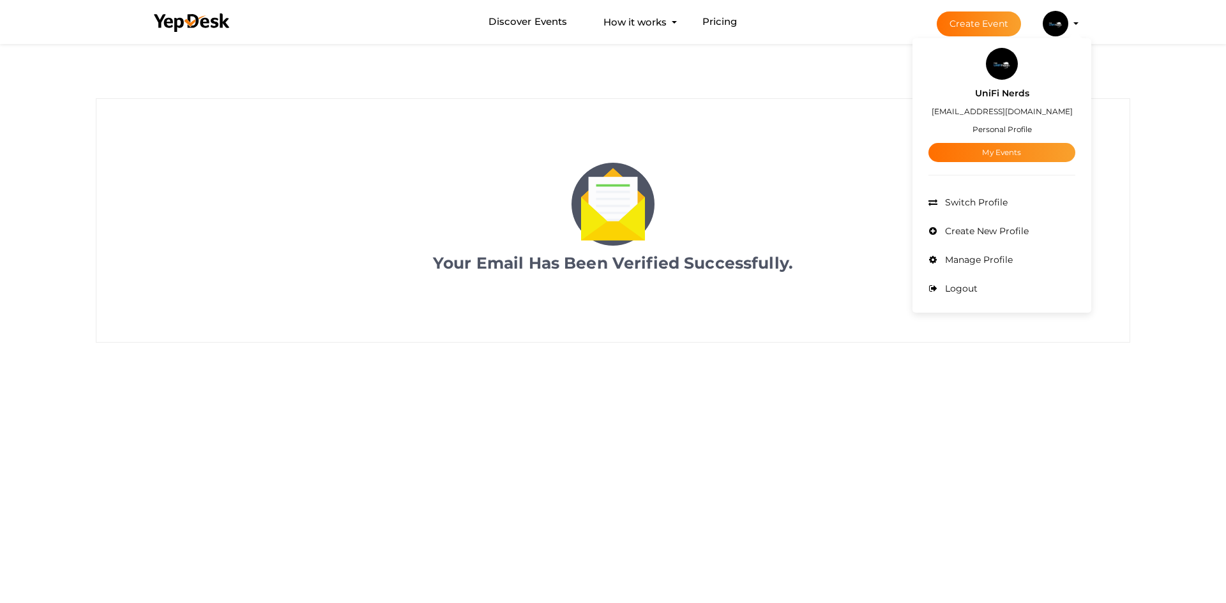
click at [1007, 130] on small "Personal Profile" at bounding box center [1001, 129] width 59 height 10
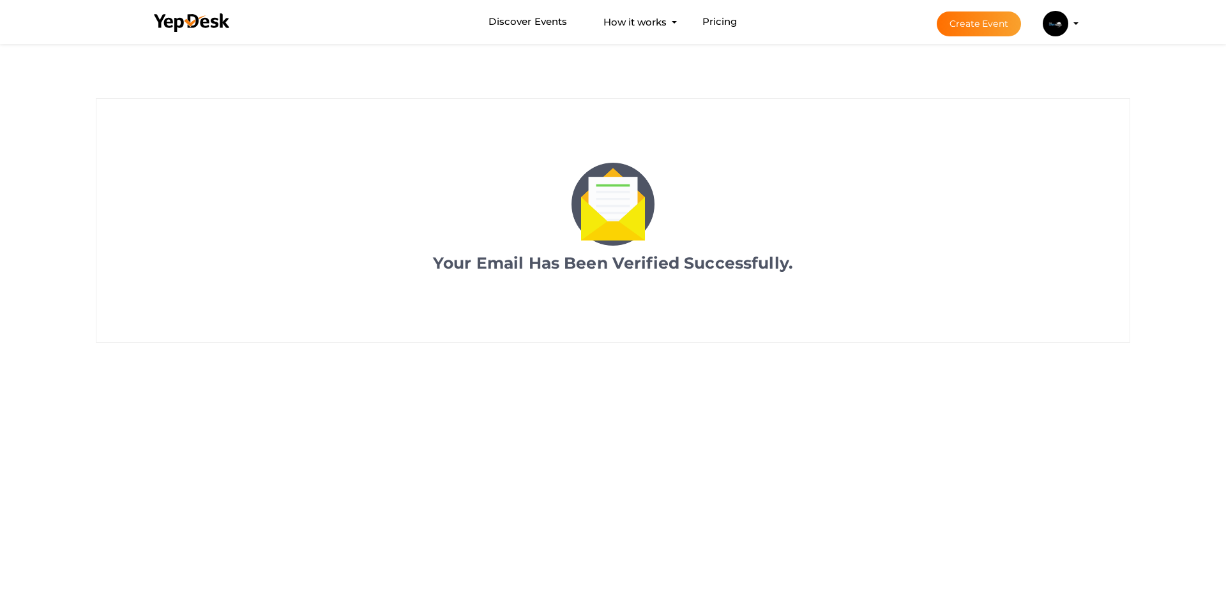
click at [1051, 26] on img at bounding box center [1055, 24] width 26 height 26
